Goal: Book appointment/travel/reservation

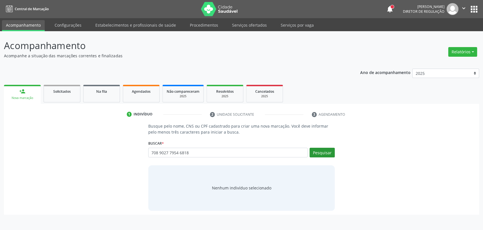
type input "708 9027 7954 6818"
click at [323, 154] on button "Pesquisar" at bounding box center [322, 152] width 25 height 10
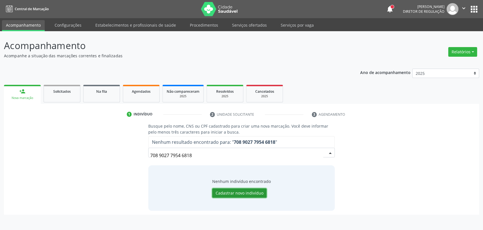
click at [247, 193] on button "Cadastrar novo indivíduo" at bounding box center [239, 193] width 54 height 10
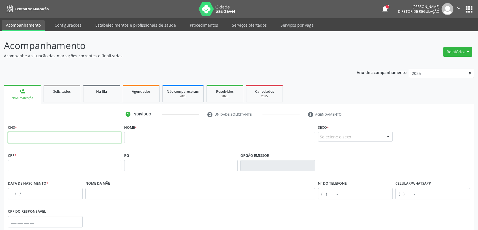
click at [103, 140] on input "text" at bounding box center [65, 137] width 114 height 11
paste input "708 9027 7954 6818"
type input "708 9027 7954 6818"
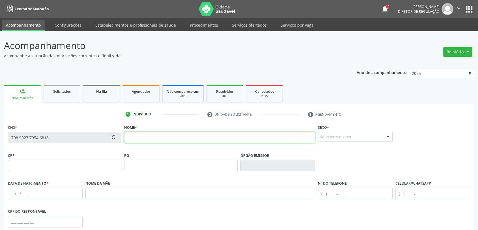
click at [140, 140] on input "text" at bounding box center [219, 137] width 191 height 11
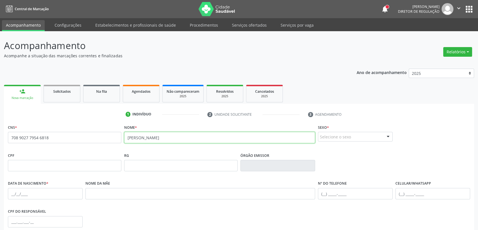
type input "[PERSON_NAME]"
click at [331, 133] on div "Selecione o sexo" at bounding box center [355, 137] width 75 height 10
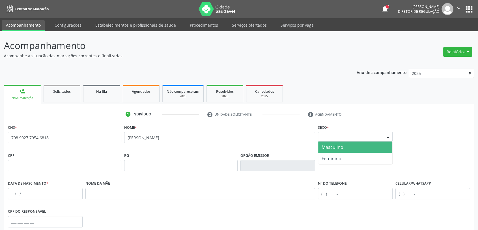
click at [333, 148] on span "Masculino" at bounding box center [333, 147] width 22 height 6
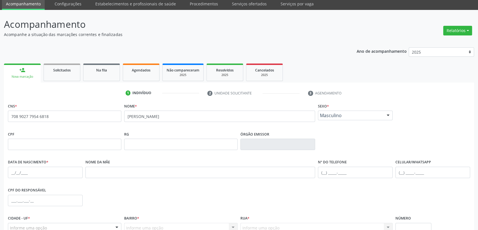
scroll to position [77, 0]
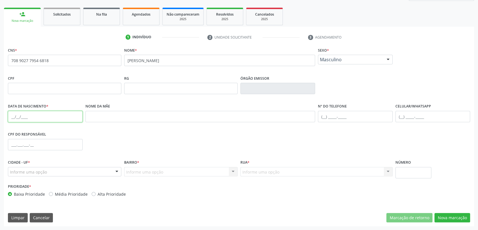
click at [38, 114] on input "text" at bounding box center [45, 116] width 75 height 11
type input "[DATE]"
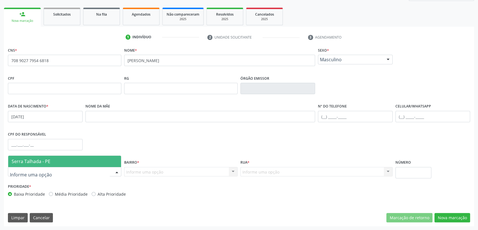
click at [31, 163] on span "Serra Talhada - PE" at bounding box center [31, 161] width 39 height 6
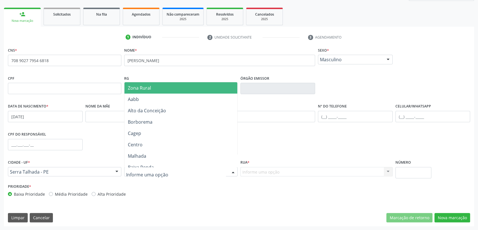
click at [148, 89] on span "Zona Rural" at bounding box center [139, 88] width 23 height 6
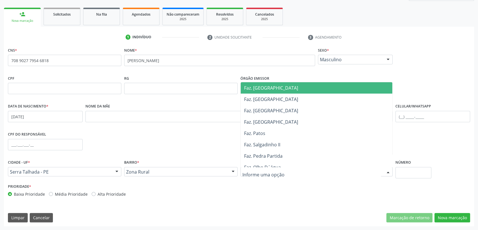
click at [274, 89] on span "Faz. [GEOGRAPHIC_DATA]" at bounding box center [271, 88] width 54 height 6
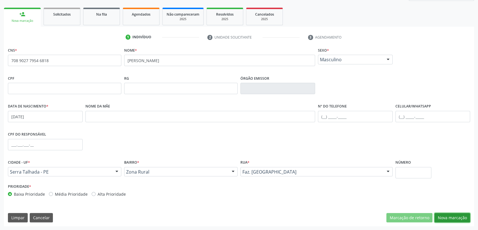
click at [457, 217] on button "Nova marcação" at bounding box center [453, 218] width 36 height 10
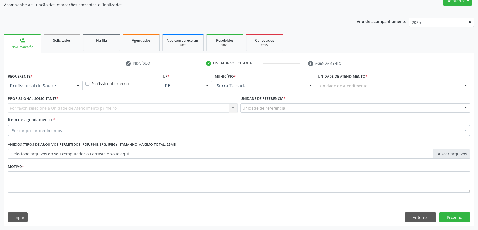
scroll to position [51, 0]
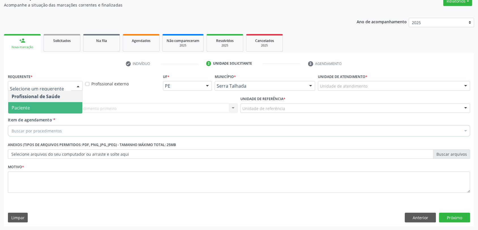
click at [52, 107] on span "Paciente" at bounding box center [45, 107] width 74 height 11
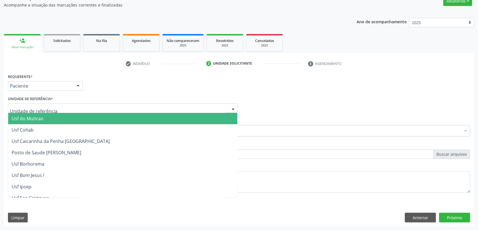
click at [52, 107] on div at bounding box center [123, 108] width 230 height 10
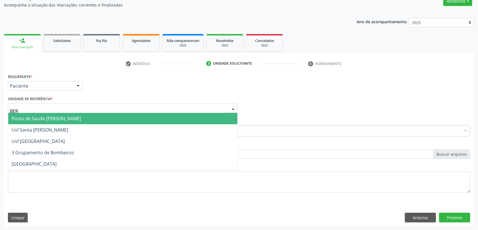
type input "[GEOGRAPHIC_DATA]"
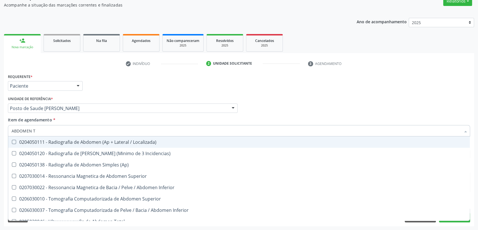
type input "ABDOMEN TO"
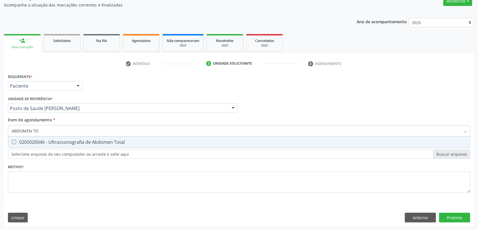
click at [47, 140] on div "0205020046 - Ultrassonografia de Abdomen Total" at bounding box center [239, 142] width 455 height 5
checkbox Total "true"
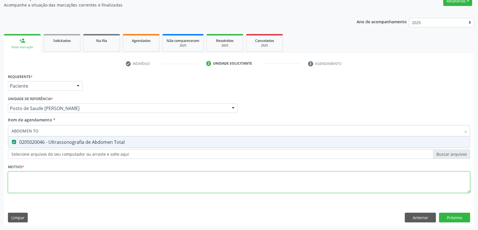
click at [45, 187] on div "Requerente * Paciente Profissional de Saúde Paciente Nenhum resultado encontrad…" at bounding box center [239, 136] width 463 height 128
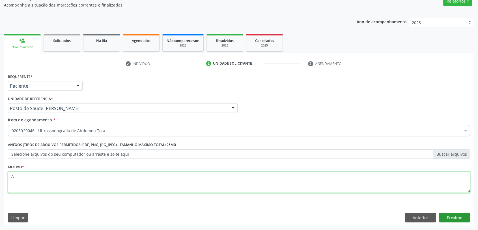
type textarea "A"
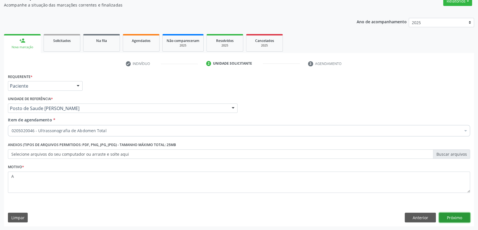
click at [460, 219] on button "Próximo" at bounding box center [454, 217] width 31 height 10
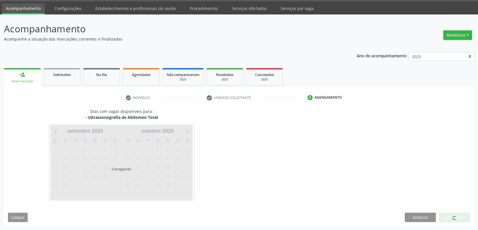
scroll to position [16, 0]
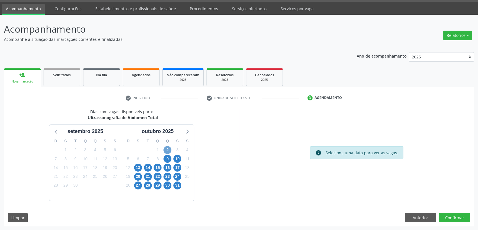
click at [171, 148] on span "2" at bounding box center [168, 150] width 8 height 8
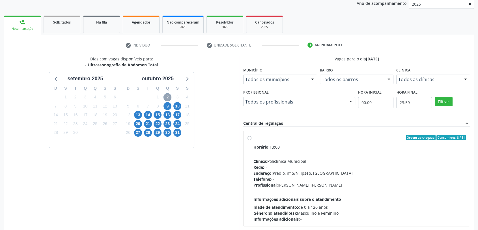
scroll to position [98, 0]
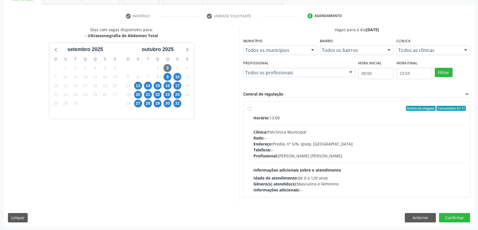
click at [341, 117] on div "Horário: 13:00" at bounding box center [360, 118] width 213 height 6
click at [252, 111] on input "Ordem de chegada Consumidos: 8 / 11 Horário: 13:00 Clínica: Policlinica Municip…" at bounding box center [250, 108] width 4 height 5
radio input "true"
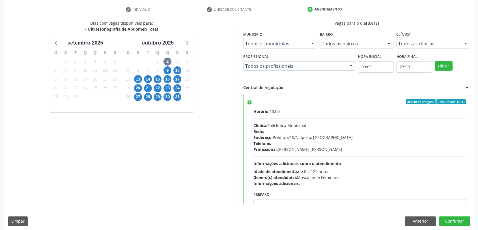
scroll to position [108, 0]
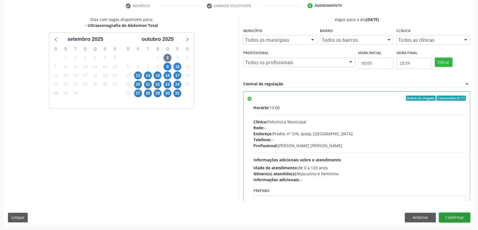
click at [461, 214] on button "Confirmar" at bounding box center [454, 217] width 31 height 10
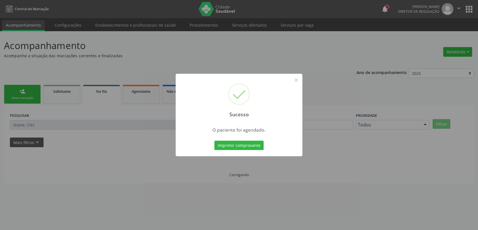
scroll to position [0, 0]
click at [242, 144] on button "Imprimir comprovante" at bounding box center [241, 145] width 49 height 10
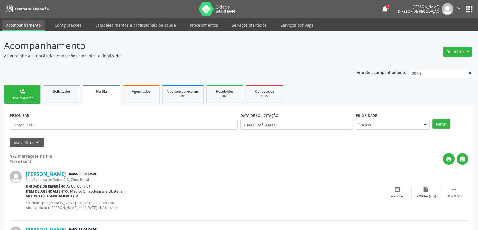
click at [13, 92] on link "person_add Nova marcação" at bounding box center [22, 94] width 37 height 19
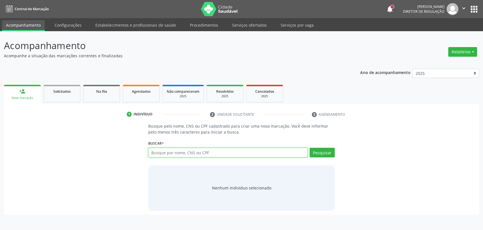
click at [175, 149] on input "text" at bounding box center [228, 152] width 160 height 10
type input "14494716406"
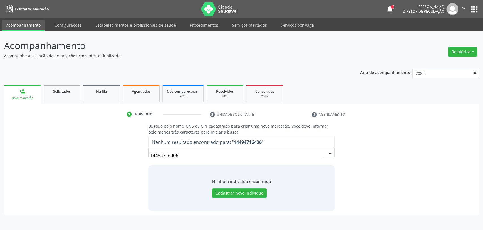
click at [182, 153] on input "14494716406" at bounding box center [236, 154] width 173 height 11
type input "[PERSON_NAME] SANT"
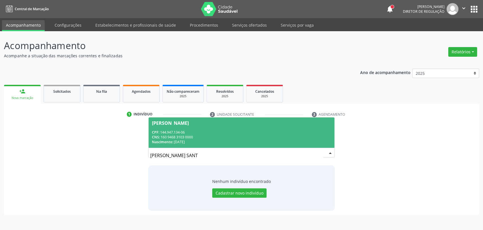
click at [239, 135] on div "CNS: 160 9468 3103 0000" at bounding box center [241, 136] width 179 height 5
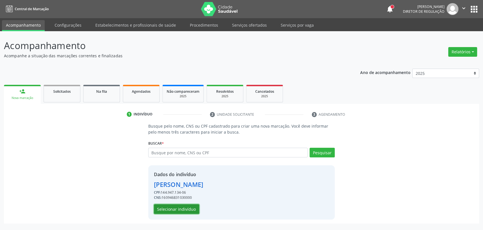
click at [179, 209] on button "Selecionar indivíduo" at bounding box center [176, 209] width 45 height 10
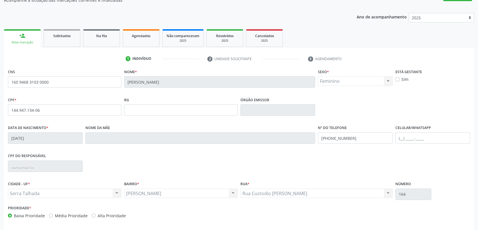
scroll to position [77, 0]
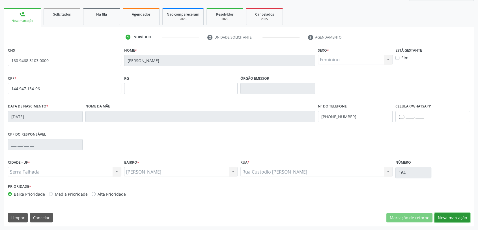
click at [451, 217] on button "Nova marcação" at bounding box center [453, 218] width 36 height 10
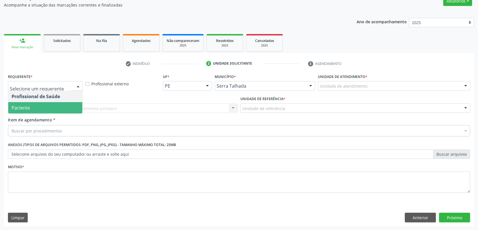
click at [41, 103] on span "Paciente" at bounding box center [45, 107] width 74 height 11
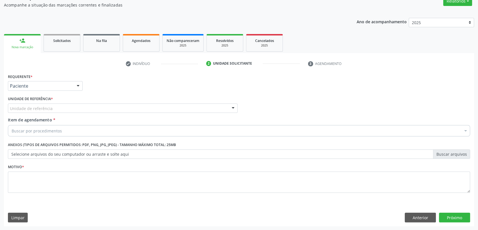
click at [41, 103] on div "Unidade de referência" at bounding box center [123, 108] width 230 height 10
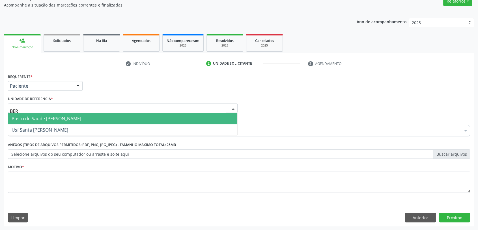
type input "[GEOGRAPHIC_DATA]"
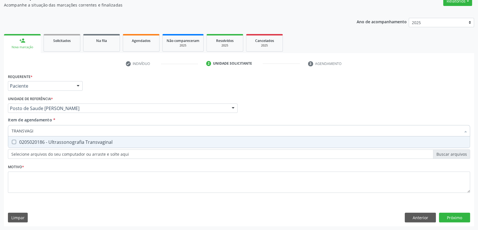
type input "TRANSVAGIN"
click at [65, 141] on div "0205020186 - Ultrassonografia Transvaginal" at bounding box center [239, 142] width 455 height 5
checkbox Transvaginal "true"
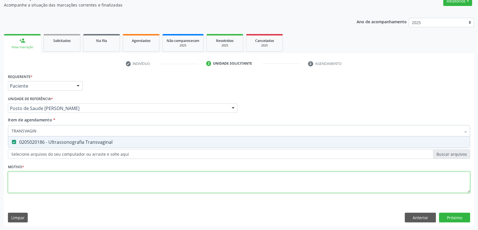
click at [58, 176] on div "Requerente * Paciente Profissional de Saúde Paciente Nenhum resultado encontrad…" at bounding box center [239, 136] width 463 height 128
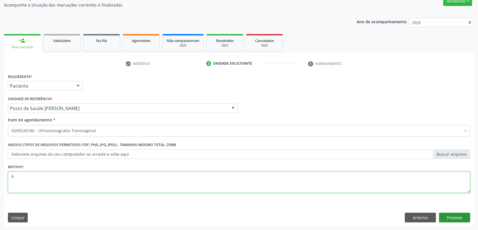
type textarea "A"
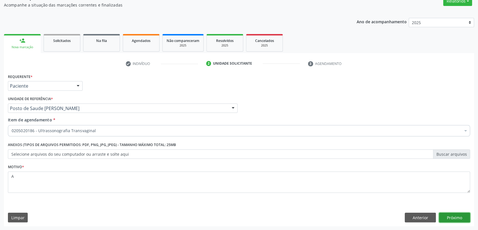
click at [455, 218] on button "Próximo" at bounding box center [454, 217] width 31 height 10
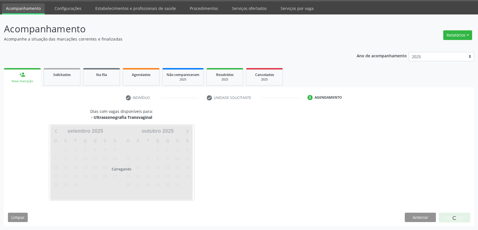
scroll to position [16, 0]
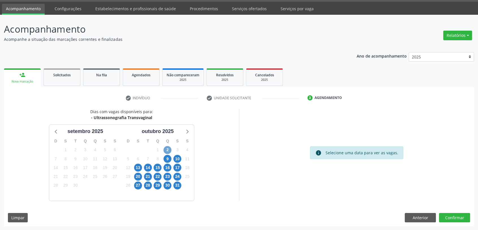
click at [167, 150] on span "2" at bounding box center [168, 150] width 8 height 8
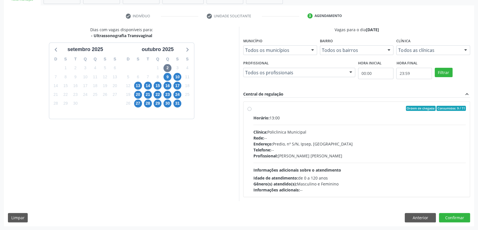
click at [269, 144] on span "Endereço:" at bounding box center [263, 143] width 19 height 5
click at [252, 111] on input "Ordem de chegada Consumidos: 9 / 11 Horário: 13:00 Clínica: Policlinica Municip…" at bounding box center [250, 108] width 4 height 5
radio input "true"
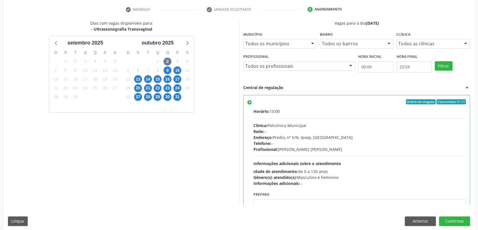
scroll to position [108, 0]
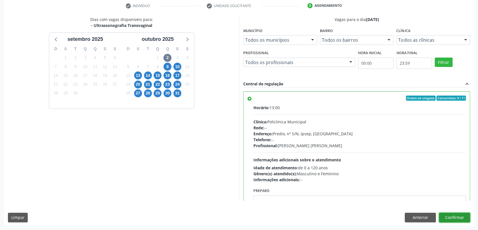
click at [452, 217] on button "Confirmar" at bounding box center [454, 217] width 31 height 10
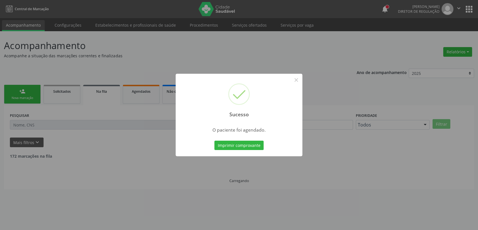
scroll to position [0, 0]
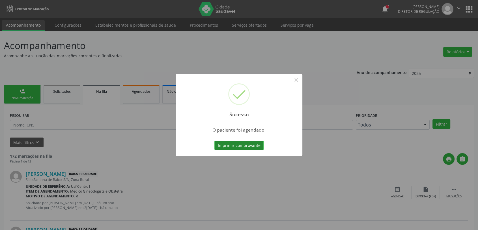
click at [254, 144] on button "Imprimir comprovante" at bounding box center [239, 145] width 49 height 10
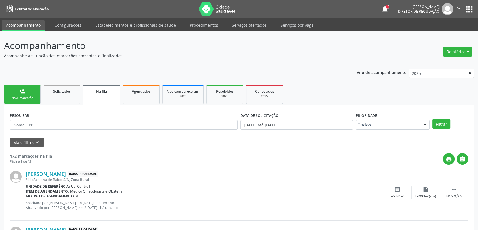
click at [25, 89] on div "person_add" at bounding box center [22, 91] width 6 height 6
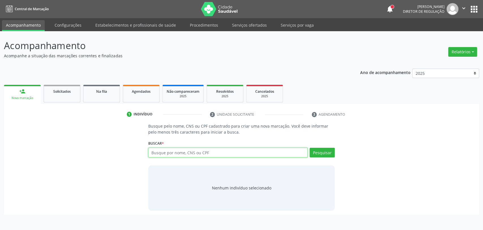
click at [154, 152] on input "text" at bounding box center [228, 152] width 160 height 10
type input "7074040266"
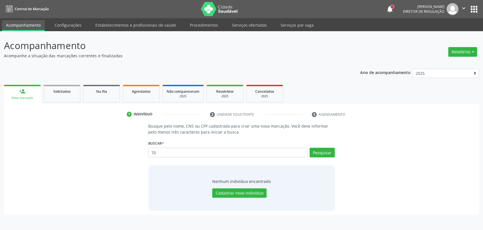
type input "7"
type input "15518233493"
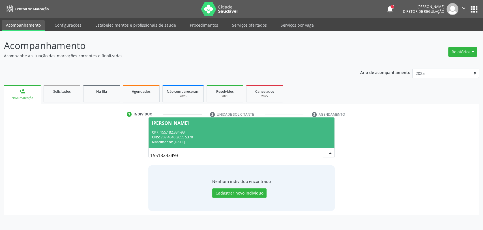
click at [224, 132] on div "CPF: 155.182.334-93" at bounding box center [241, 132] width 179 height 5
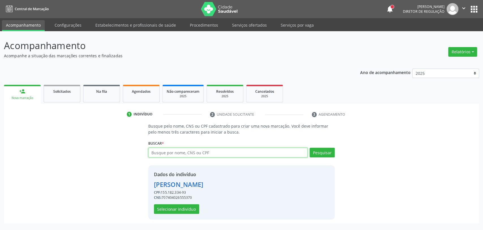
click at [223, 155] on input "text" at bounding box center [228, 152] width 160 height 10
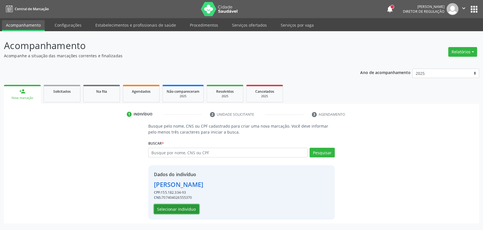
click at [189, 209] on button "Selecionar indivíduo" at bounding box center [176, 209] width 45 height 10
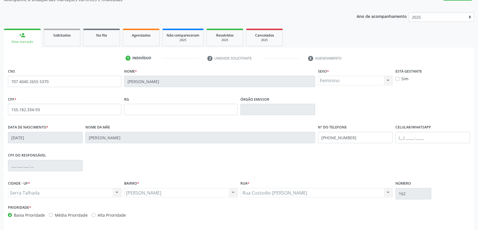
scroll to position [77, 0]
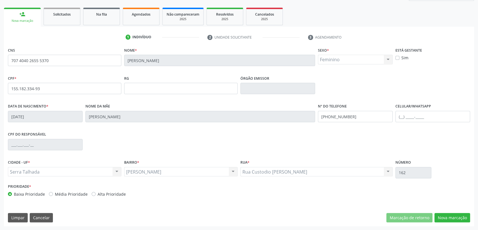
click at [457, 221] on div "Nova marcação" at bounding box center [453, 218] width 36 height 10
click at [456, 219] on button "Nova marcação" at bounding box center [453, 218] width 36 height 10
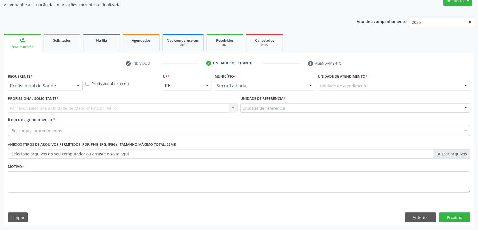
scroll to position [51, 0]
click at [47, 88] on div "Profissional de Saúde" at bounding box center [45, 86] width 75 height 10
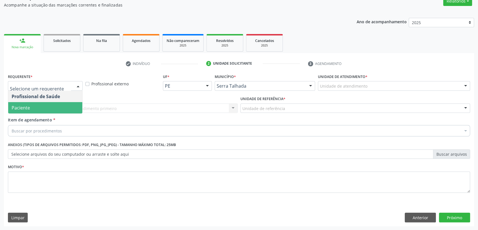
click at [47, 104] on span "Paciente" at bounding box center [45, 107] width 74 height 11
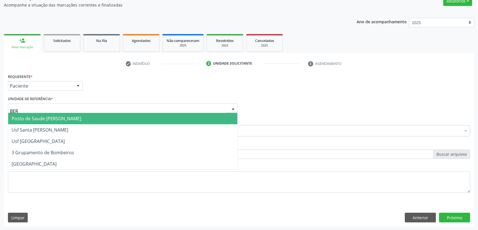
type input "[GEOGRAPHIC_DATA]"
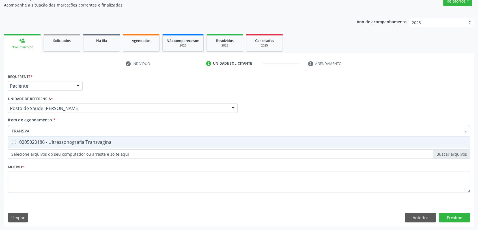
type input "TRANSVAG"
click at [46, 141] on div "0205020186 - Ultrassonografia Transvaginal" at bounding box center [239, 142] width 455 height 5
checkbox Transvaginal "true"
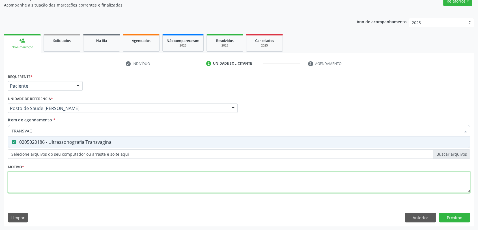
click at [42, 179] on div "Requerente * Paciente Profissional de Saúde Paciente Nenhum resultado encontrad…" at bounding box center [239, 136] width 463 height 128
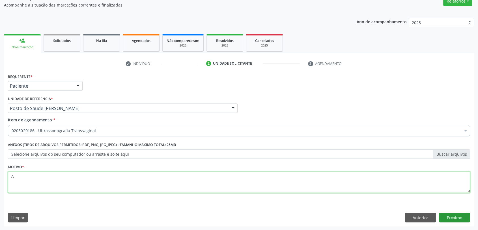
type textarea "A"
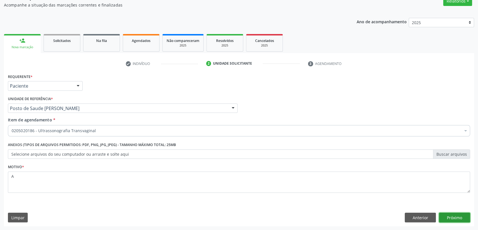
click at [459, 212] on button "Próximo" at bounding box center [454, 217] width 31 height 10
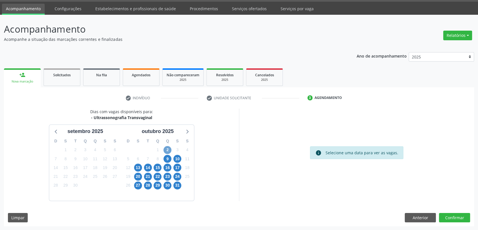
click at [167, 149] on span "2" at bounding box center [168, 150] width 8 height 8
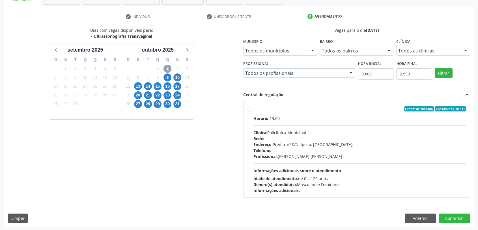
scroll to position [98, 0]
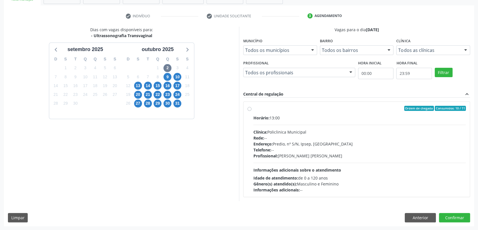
click at [306, 141] on div "Endereço: Predio, nº S/N, Ipsep, [GEOGRAPHIC_DATA]" at bounding box center [360, 144] width 213 height 6
click at [252, 111] on input "Ordem de chegada Consumidos: 10 / 11 Horário: 13:00 Clínica: Policlinica Munici…" at bounding box center [250, 108] width 4 height 5
radio input "true"
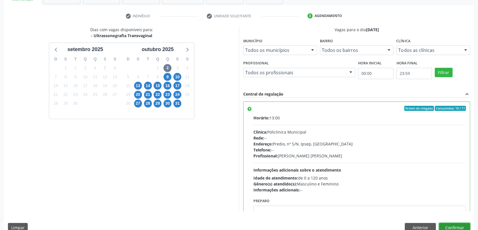
click at [451, 227] on button "Confirmar" at bounding box center [454, 227] width 31 height 10
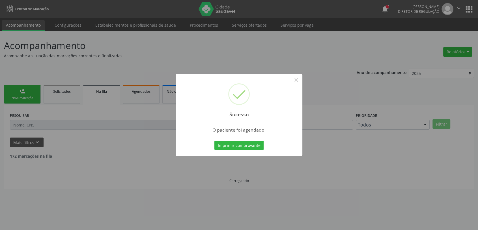
scroll to position [0, 0]
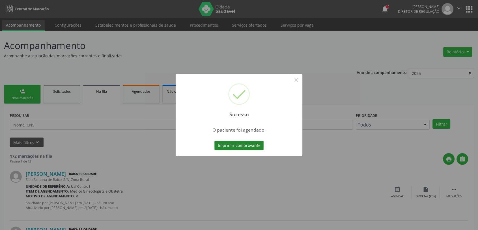
click at [251, 145] on button "Imprimir comprovante" at bounding box center [239, 145] width 49 height 10
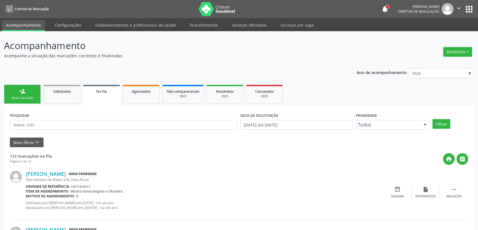
click at [32, 97] on div "Nova marcação" at bounding box center [22, 98] width 28 height 4
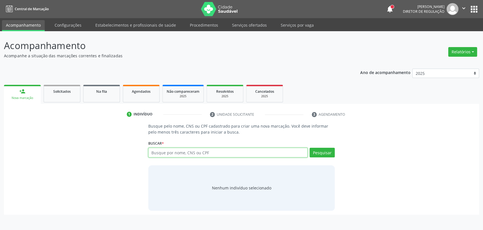
click at [157, 151] on input "text" at bounding box center [228, 152] width 160 height 10
type input "01726140407"
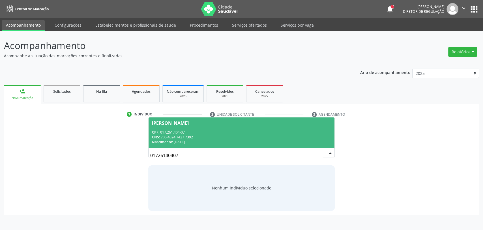
click at [195, 133] on div "CPF: 017.261.404-07" at bounding box center [241, 132] width 179 height 5
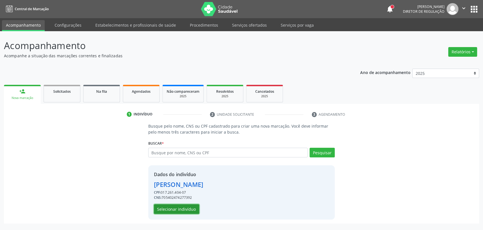
click at [190, 206] on button "Selecionar indivíduo" at bounding box center [176, 209] width 45 height 10
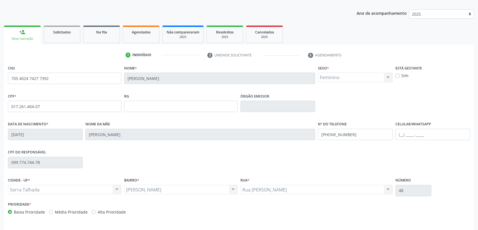
scroll to position [77, 0]
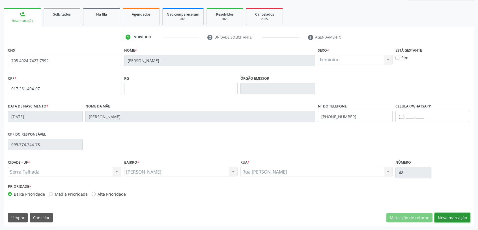
click at [455, 219] on button "Nova marcação" at bounding box center [453, 218] width 36 height 10
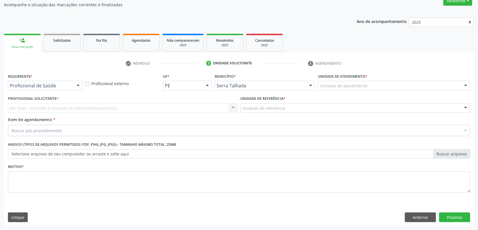
scroll to position [51, 0]
click at [58, 89] on div "Profissional de Saúde" at bounding box center [45, 86] width 75 height 10
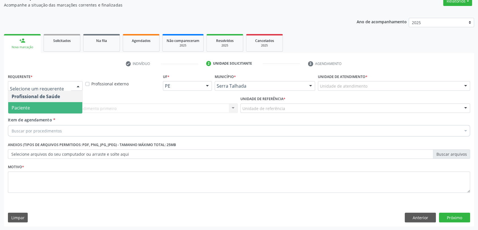
click at [45, 114] on div "Profissional Solicitante * Por favor, selecione a Unidade de Atendimento primei…" at bounding box center [123, 106] width 233 height 22
click at [35, 105] on span "Paciente" at bounding box center [45, 107] width 74 height 11
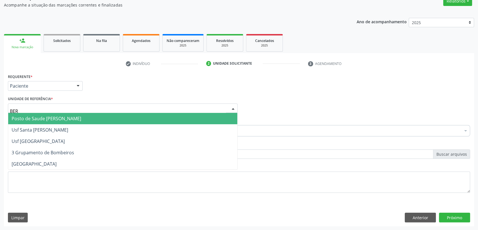
type input "[GEOGRAPHIC_DATA]"
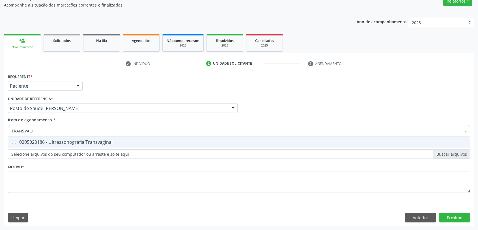
type input "TRANSVAGIN"
click at [29, 138] on span "0205020186 - Ultrassonografia Transvaginal" at bounding box center [239, 141] width 462 height 11
checkbox Transvaginal "true"
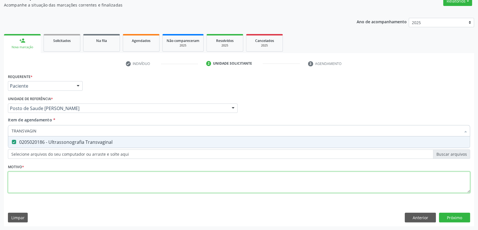
click at [36, 180] on div "Requerente * Paciente Profissional de Saúde Paciente Nenhum resultado encontrad…" at bounding box center [239, 136] width 463 height 128
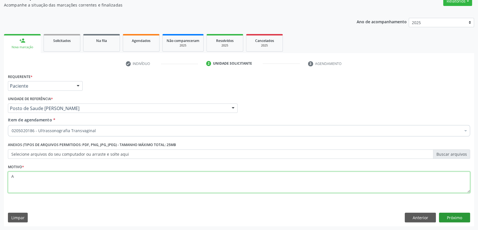
type textarea "A"
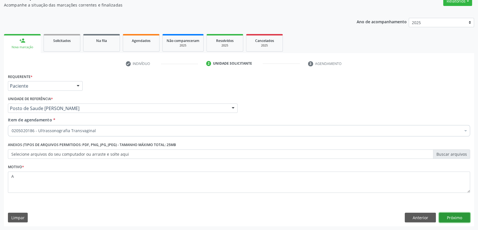
click at [461, 216] on button "Próximo" at bounding box center [454, 217] width 31 height 10
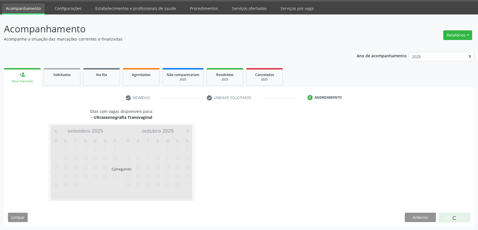
scroll to position [16, 0]
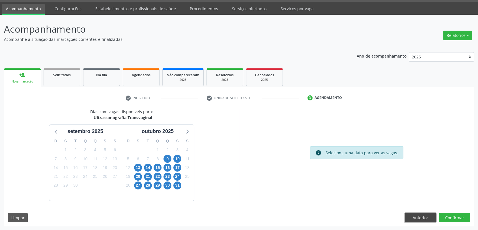
click at [417, 215] on button "Anterior" at bounding box center [420, 218] width 31 height 10
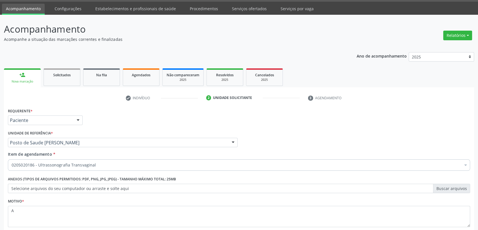
scroll to position [51, 0]
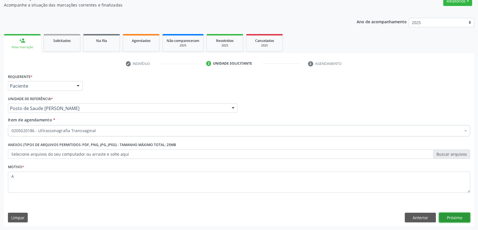
click at [457, 213] on button "Próximo" at bounding box center [454, 217] width 31 height 10
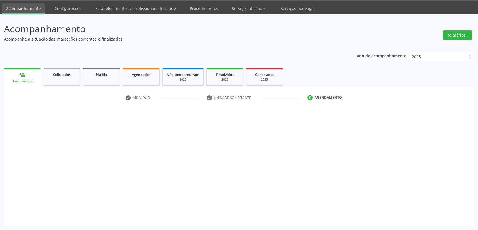
scroll to position [16, 0]
